Goal: Navigation & Orientation: Find specific page/section

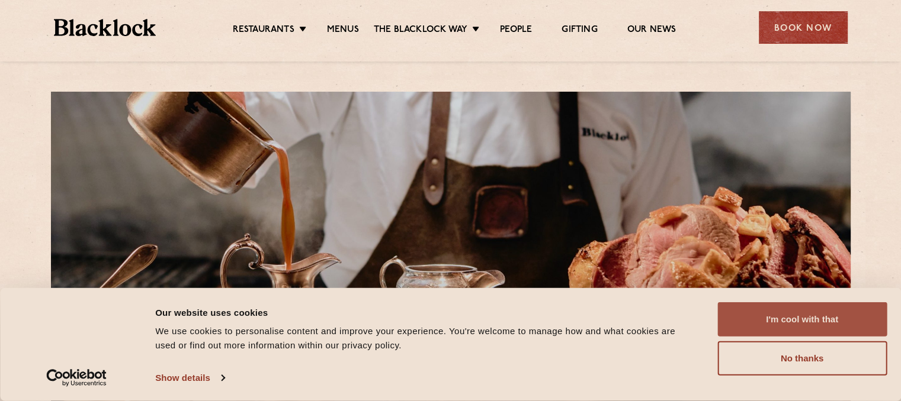
click at [807, 318] on button "I'm cool with that" at bounding box center [801, 320] width 169 height 34
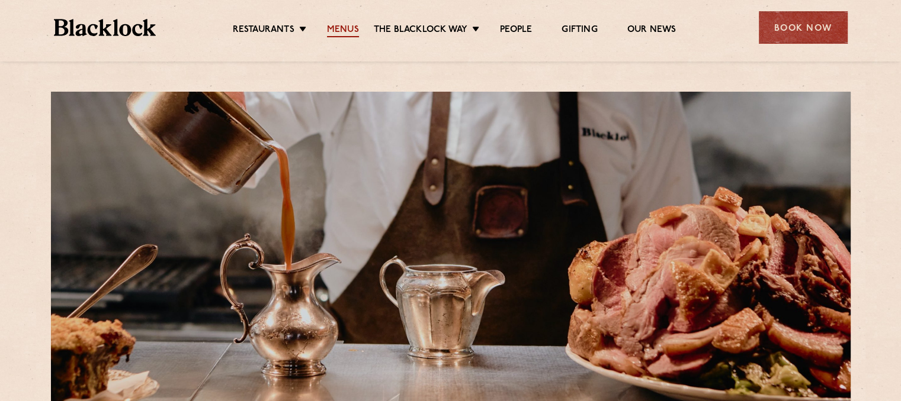
click at [343, 30] on link "Menus" at bounding box center [343, 30] width 32 height 13
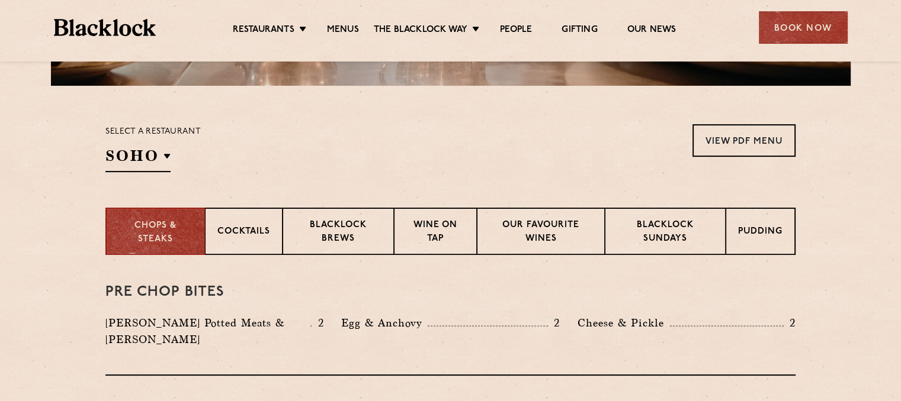
scroll to position [355, 0]
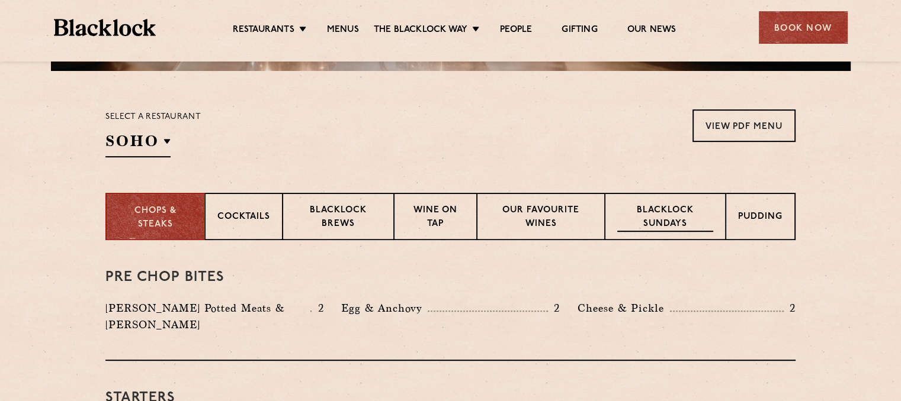
click at [642, 227] on p "Blacklock Sundays" at bounding box center [665, 218] width 96 height 28
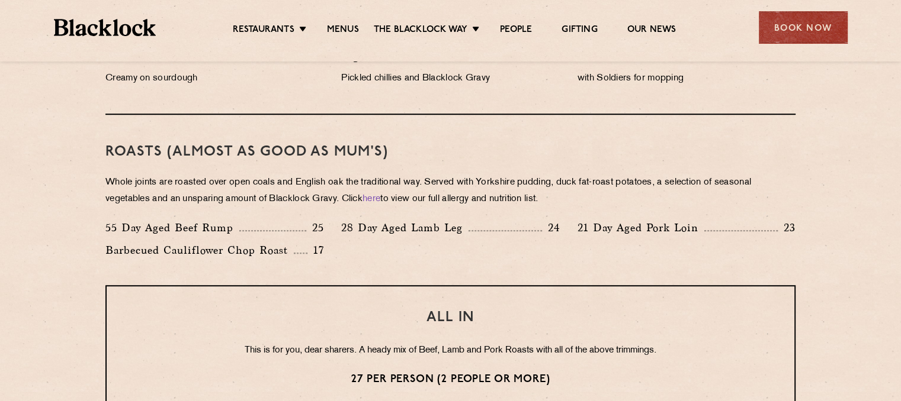
scroll to position [829, 0]
